Goal: Information Seeking & Learning: Learn about a topic

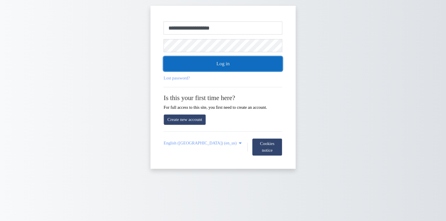
click at [172, 60] on button "Log in" at bounding box center [223, 64] width 119 height 15
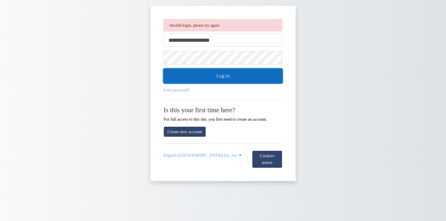
click at [232, 78] on button "Log in" at bounding box center [223, 76] width 119 height 15
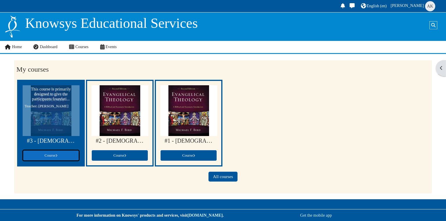
click at [56, 152] on link "Course" at bounding box center [51, 155] width 57 height 11
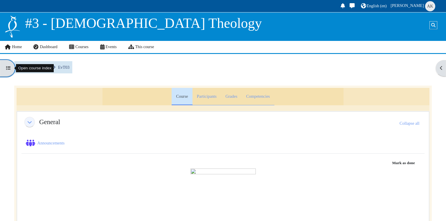
click at [6, 68] on icon at bounding box center [8, 68] width 4 height 4
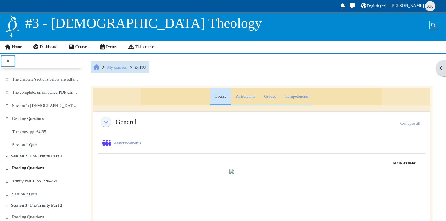
scroll to position [69, 0]
click at [45, 102] on link "Session 1: [DEMOGRAPHIC_DATA] and Theology" at bounding box center [45, 106] width 67 height 8
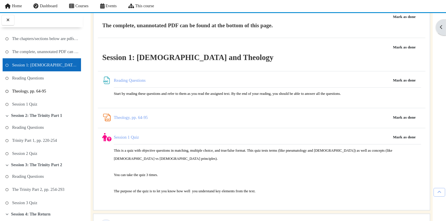
click at [34, 90] on link "Theology, pp. 64-95" at bounding box center [29, 91] width 34 height 8
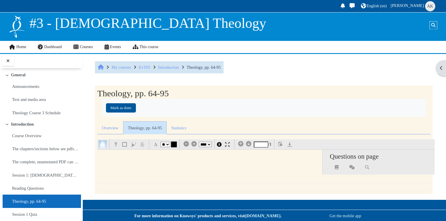
select select "**"
select select "*"
